Goal: Use online tool/utility: Utilize a website feature to perform a specific function

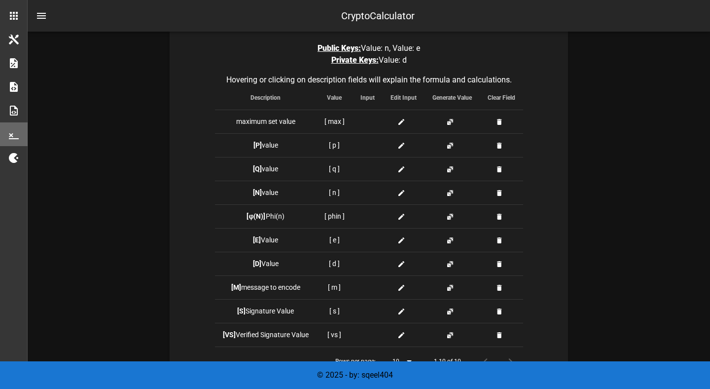
scroll to position [241, 0]
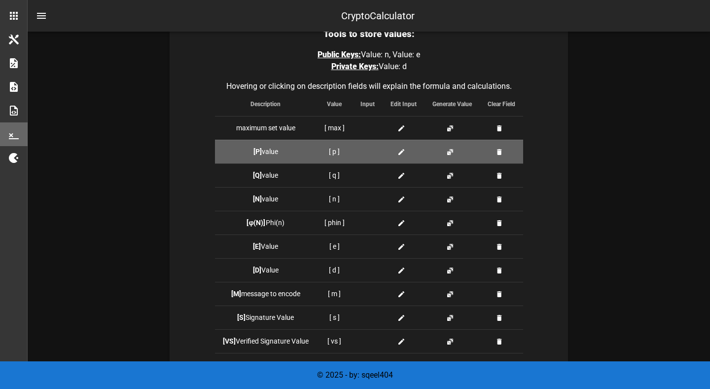
click at [332, 152] on td "[ p ]" at bounding box center [335, 152] width 36 height 24
click at [337, 151] on td "[ p ]" at bounding box center [335, 152] width 36 height 24
click at [395, 150] on div at bounding box center [404, 151] width 26 height 10
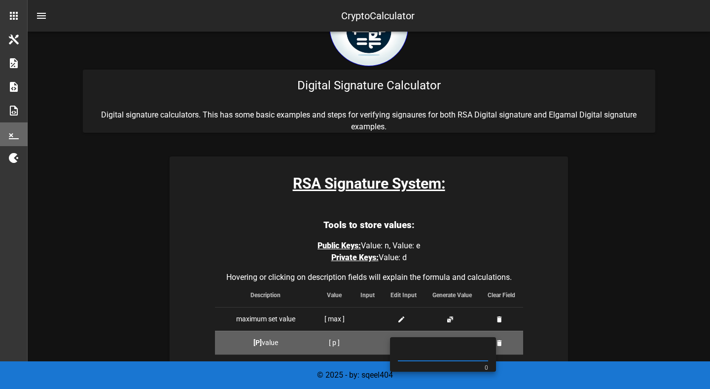
scroll to position [247, 0]
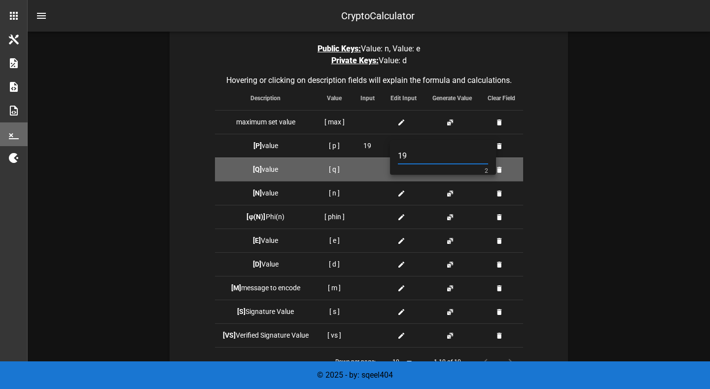
type input "19"
click at [382, 171] on td at bounding box center [368, 169] width 30 height 24
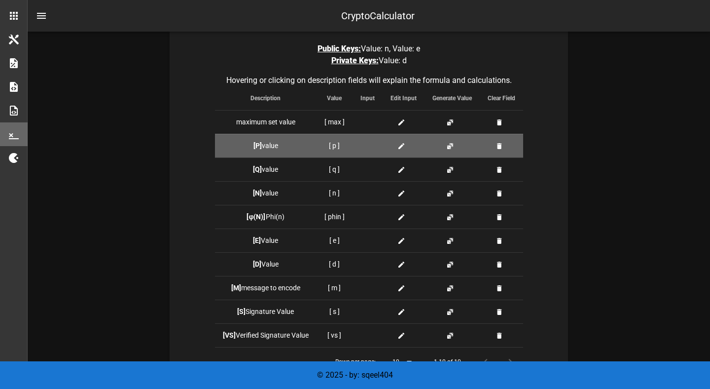
click at [400, 145] on icon at bounding box center [401, 146] width 8 height 8
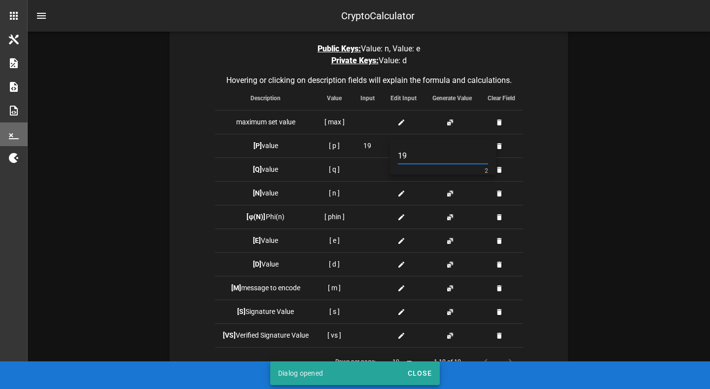
type input "19"
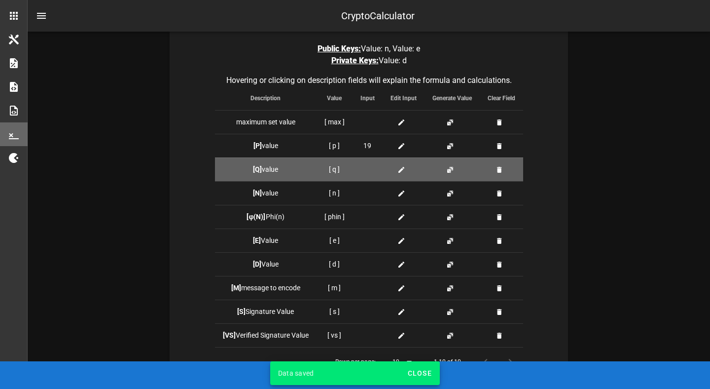
click at [401, 175] on td at bounding box center [404, 169] width 42 height 24
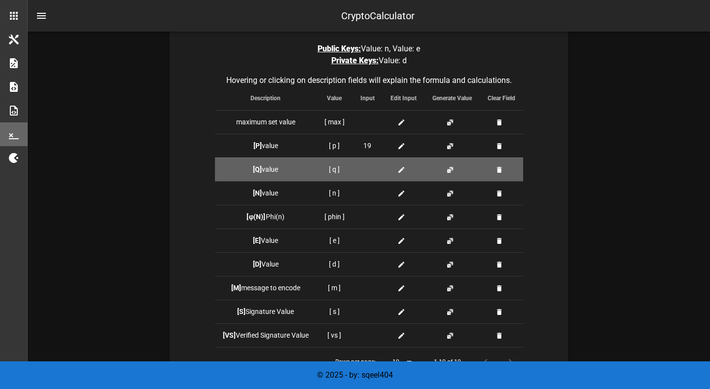
click at [401, 173] on icon at bounding box center [401, 170] width 8 height 8
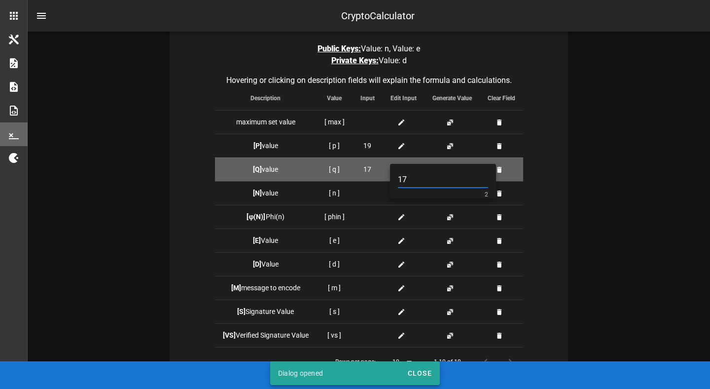
type input "17"
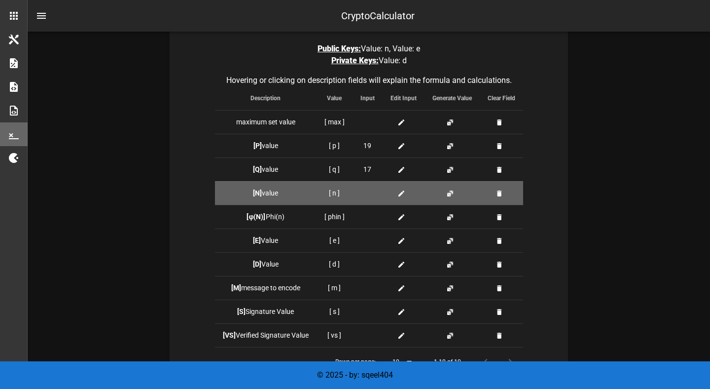
click at [403, 191] on icon at bounding box center [401, 193] width 8 height 8
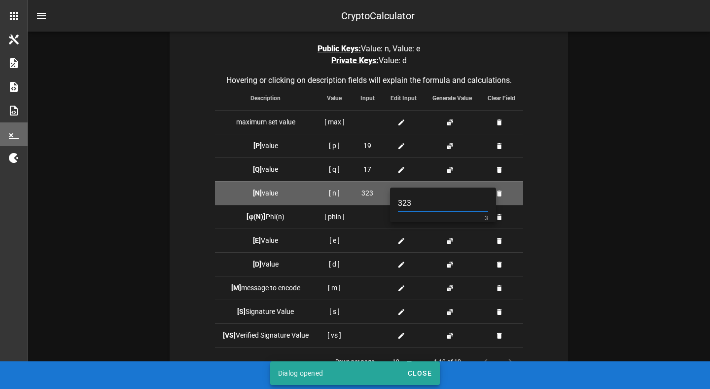
type input "323"
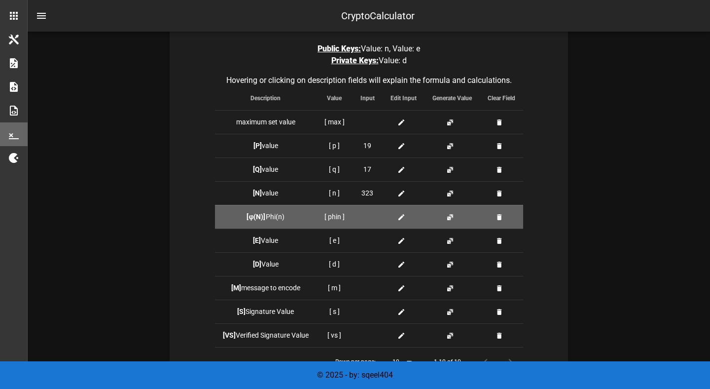
click at [397, 217] on icon at bounding box center [401, 217] width 8 height 8
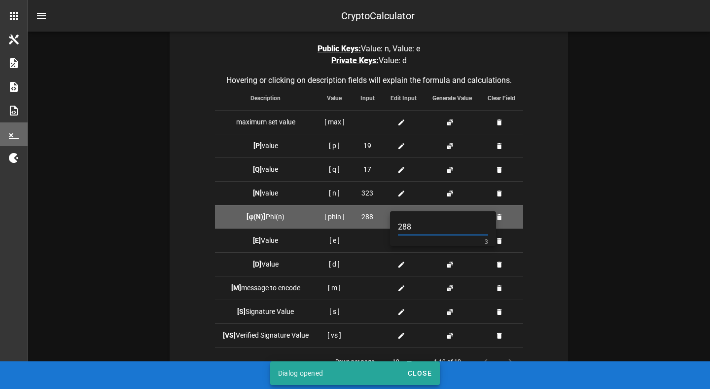
type input "288"
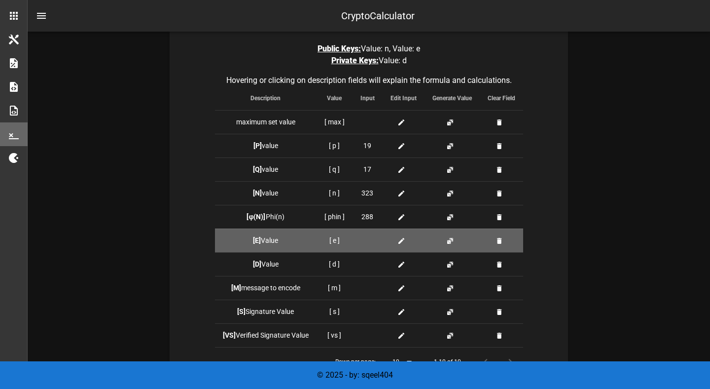
click at [403, 244] on icon at bounding box center [401, 241] width 8 height 8
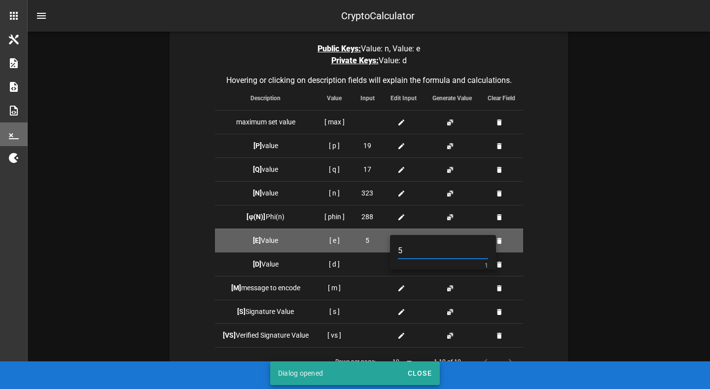
type input "5"
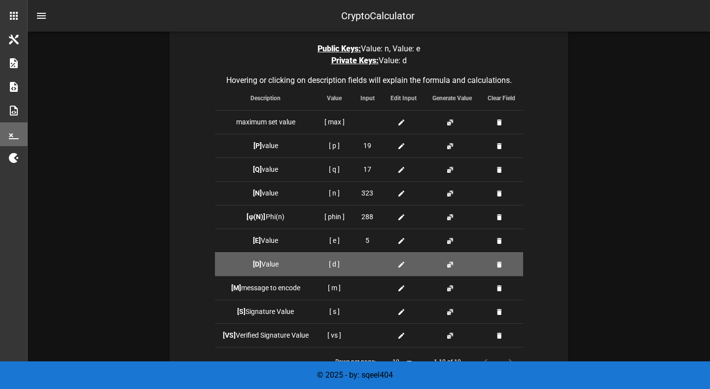
click at [405, 266] on span at bounding box center [403, 264] width 12 height 10
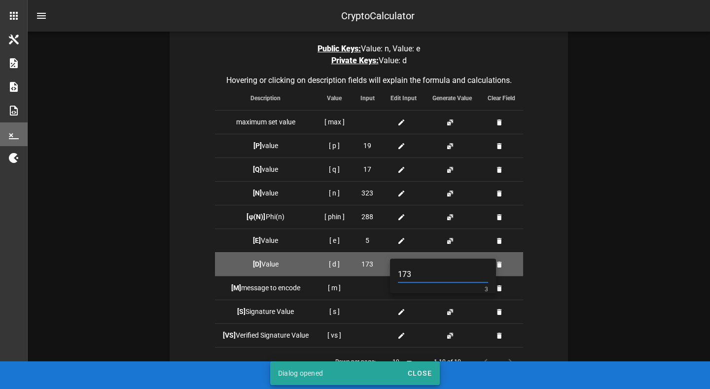
type input "173"
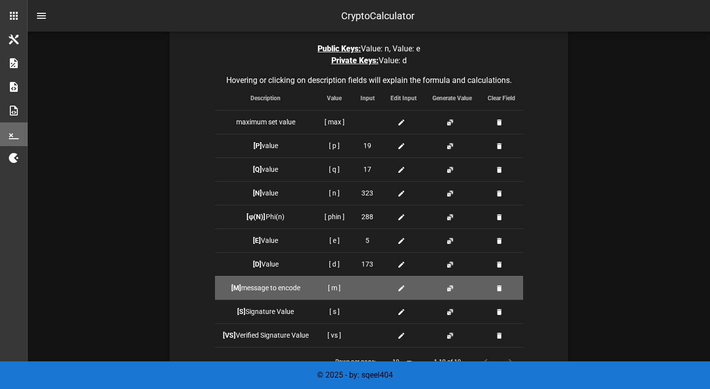
click at [396, 286] on div at bounding box center [404, 288] width 26 height 10
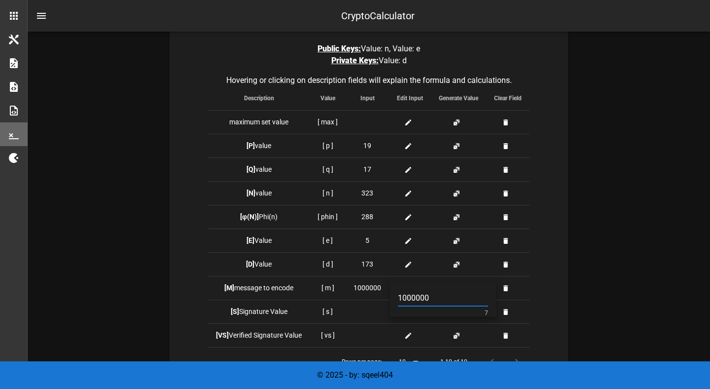
type input "1000000"
click at [563, 254] on div "Tools to store values: Public Keys: Value: n, Value: e Private Keys: Value: d H…" at bounding box center [369, 274] width 398 height 522
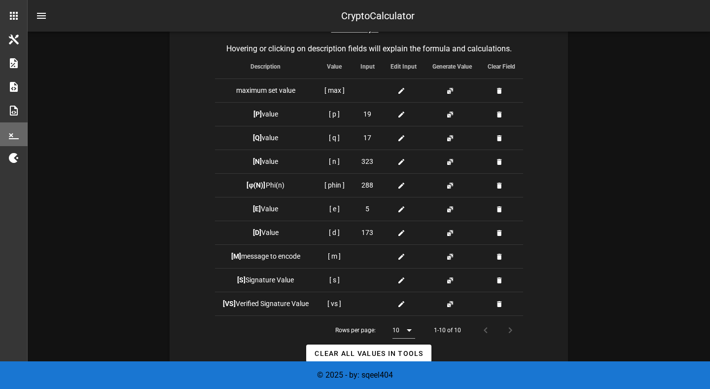
scroll to position [280, 0]
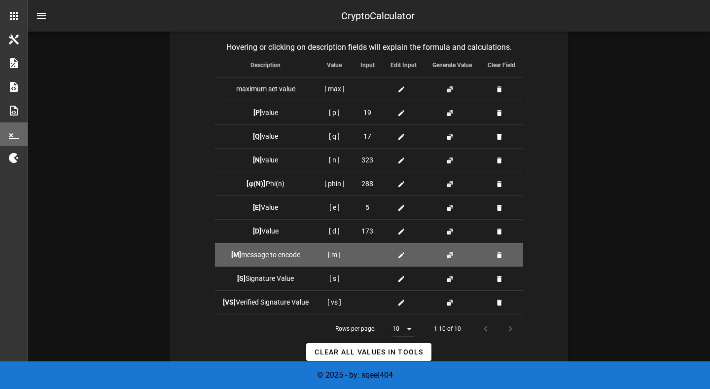
click at [403, 254] on icon at bounding box center [401, 255] width 8 height 8
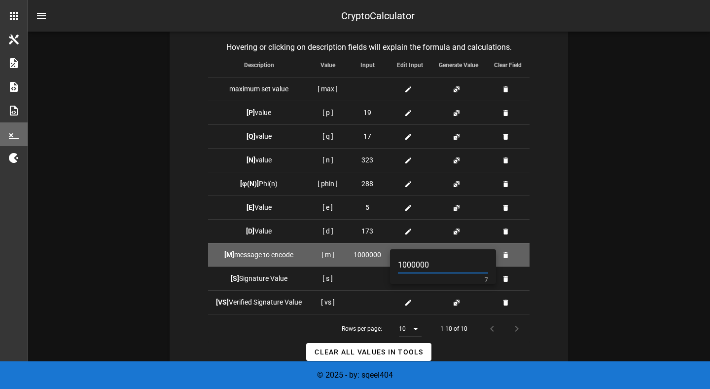
type input "1000000"
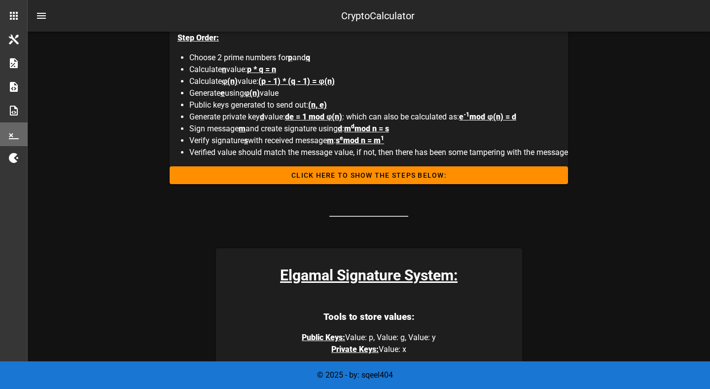
scroll to position [616, 0]
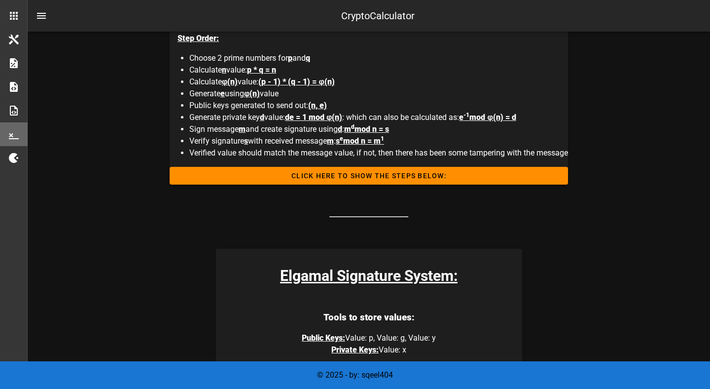
click at [436, 165] on div "Step Order: Choose 2 prime numbers for p and q Calculate n value: p * q = n Cal…" at bounding box center [373, 96] width 391 height 142
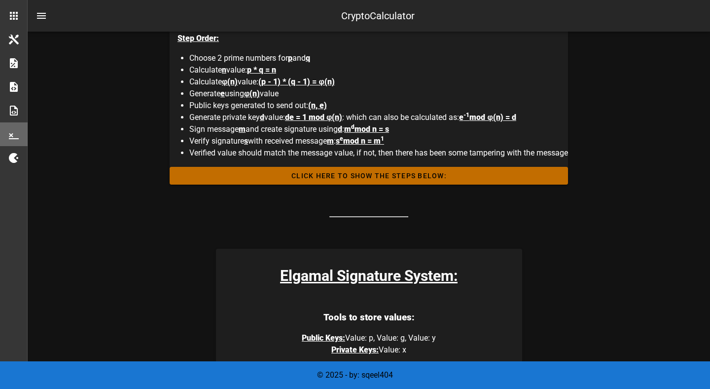
click at [436, 170] on button "Click HERE to Show the Steps Below:" at bounding box center [369, 176] width 398 height 18
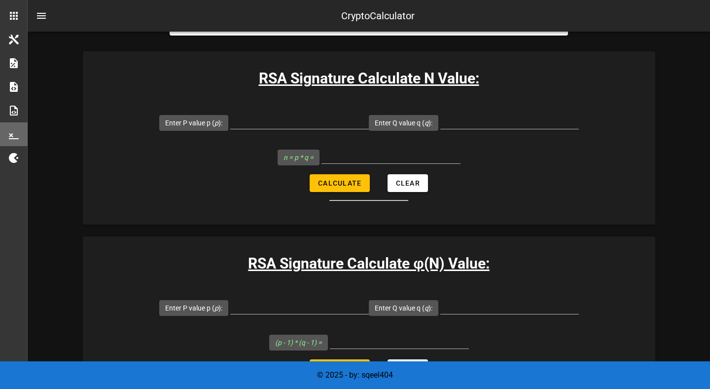
scroll to position [764, 0]
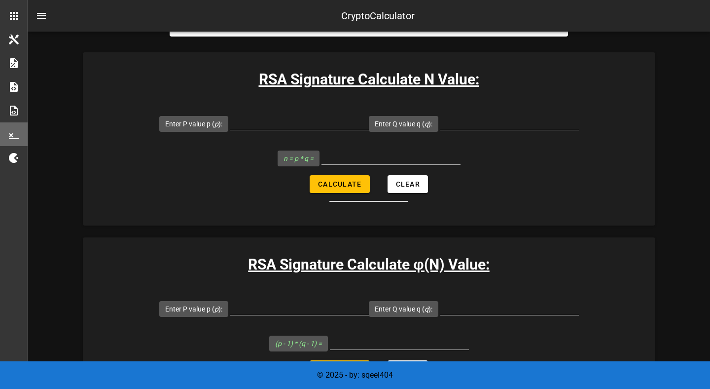
click at [300, 99] on div "RSA Signature Calculate N Value: Enter P value p ( p ): Enter Q value q ( q ): …" at bounding box center [369, 138] width 572 height 173
click at [298, 115] on input "Enter P value p ( p ):" at bounding box center [299, 122] width 139 height 16
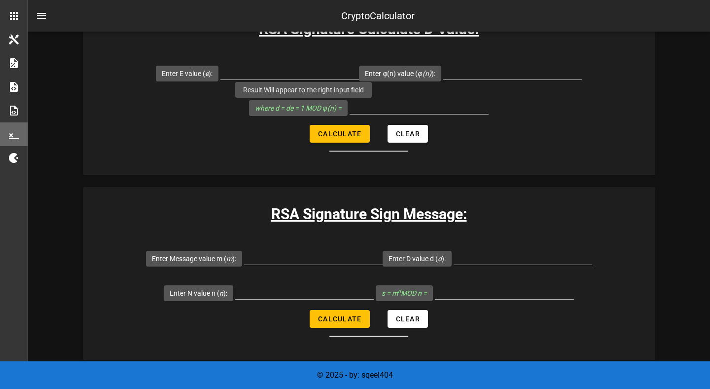
scroll to position [1335, 0]
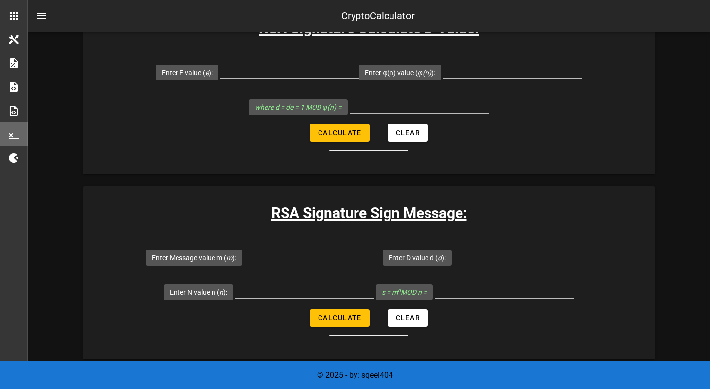
click at [297, 258] on input "Enter Message value m ( m ):" at bounding box center [313, 256] width 139 height 16
type input "1000000"
click at [501, 256] on input "Enter D value d ( d ):" at bounding box center [523, 256] width 139 height 16
type input "173"
click at [265, 295] on input "Enter N value n ( n ):" at bounding box center [304, 290] width 139 height 16
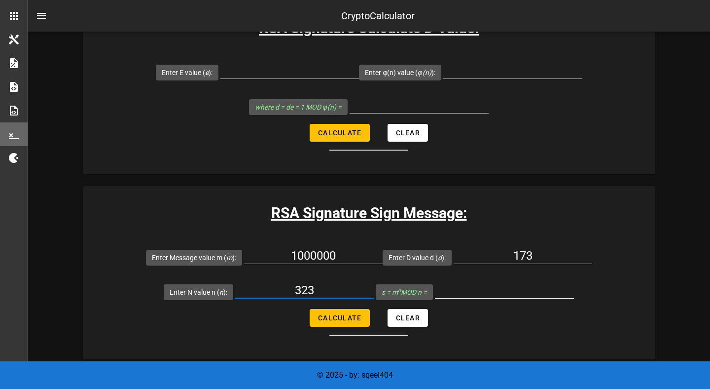
type input "323"
click at [445, 289] on input "s = m d MOD n =" at bounding box center [504, 290] width 139 height 16
click at [348, 317] on span "Calculate" at bounding box center [340, 318] width 44 height 8
type input "178"
